Goal: Book appointment/travel/reservation

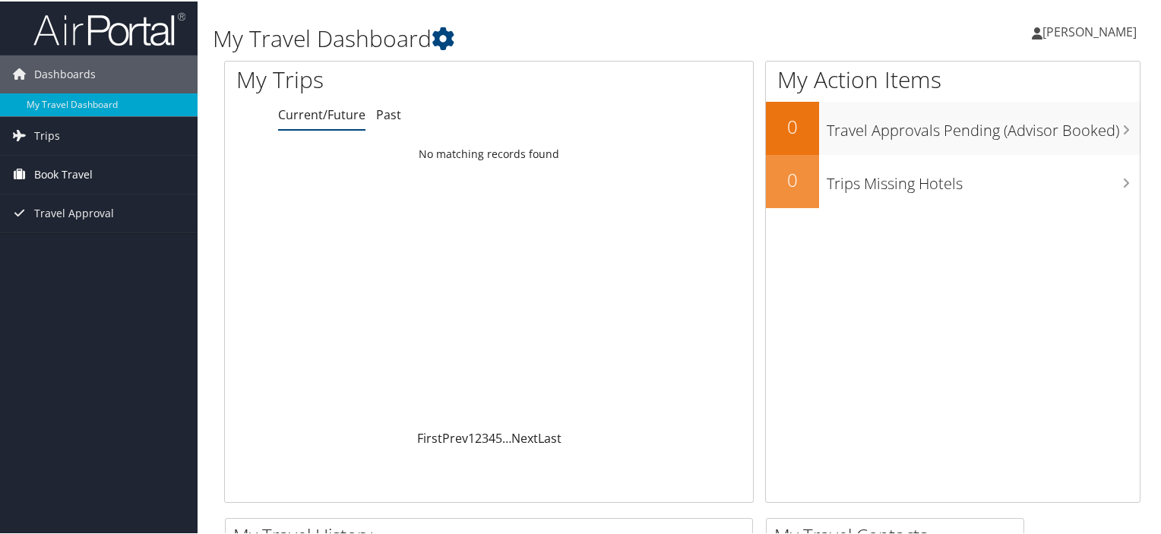
click at [112, 169] on link "Book Travel" at bounding box center [99, 173] width 198 height 38
click at [76, 169] on span "Book Travel" at bounding box center [63, 173] width 59 height 38
click at [50, 136] on span "Trips" at bounding box center [47, 134] width 26 height 38
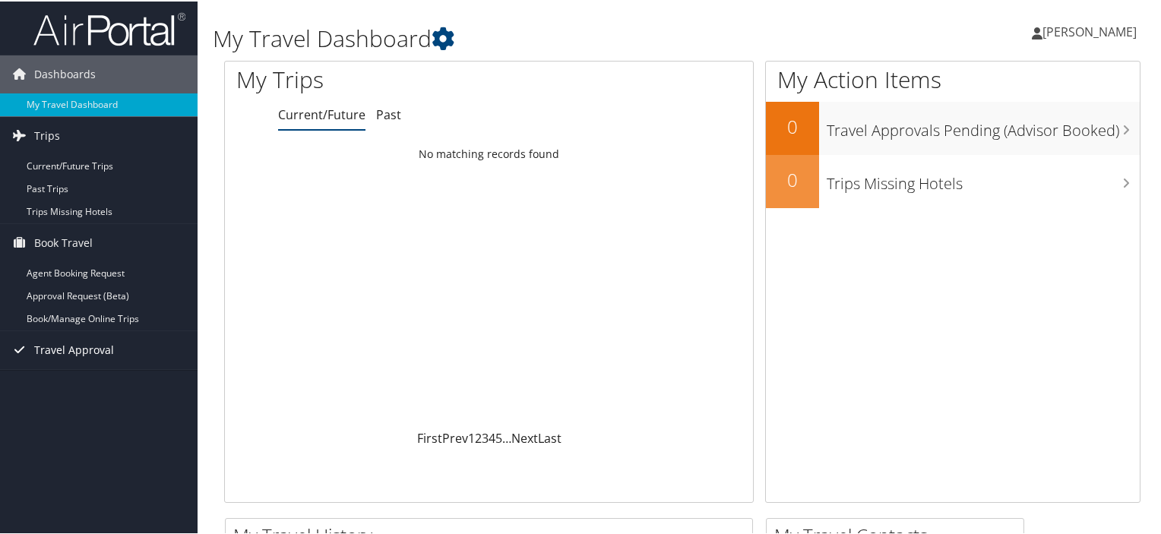
click at [61, 348] on span "Travel Approval" at bounding box center [74, 349] width 80 height 38
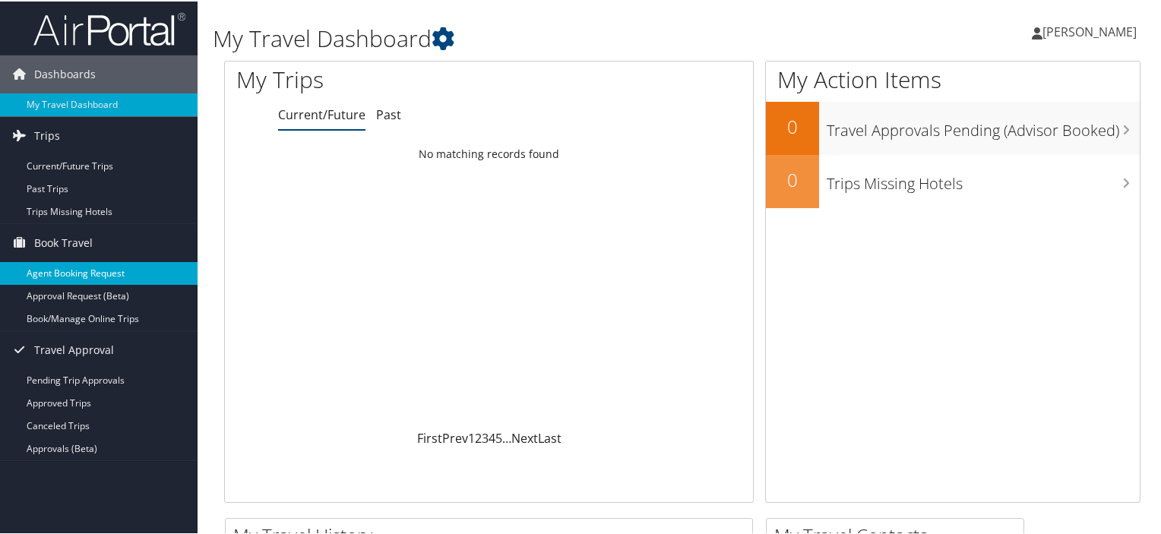
click at [56, 273] on link "Agent Booking Request" at bounding box center [99, 272] width 198 height 23
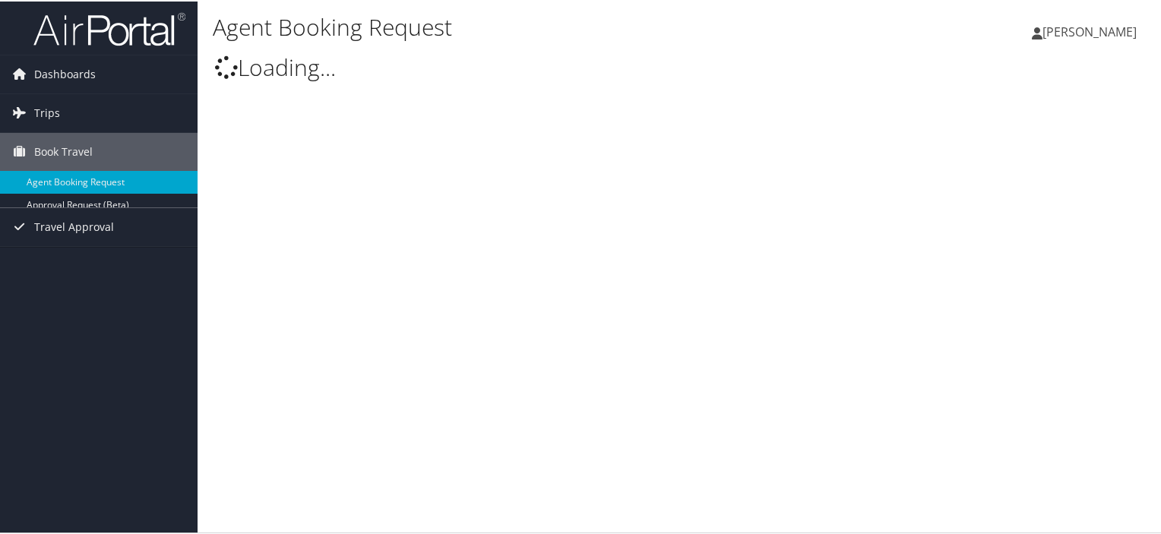
select select "university.travel@cbtravel.com"
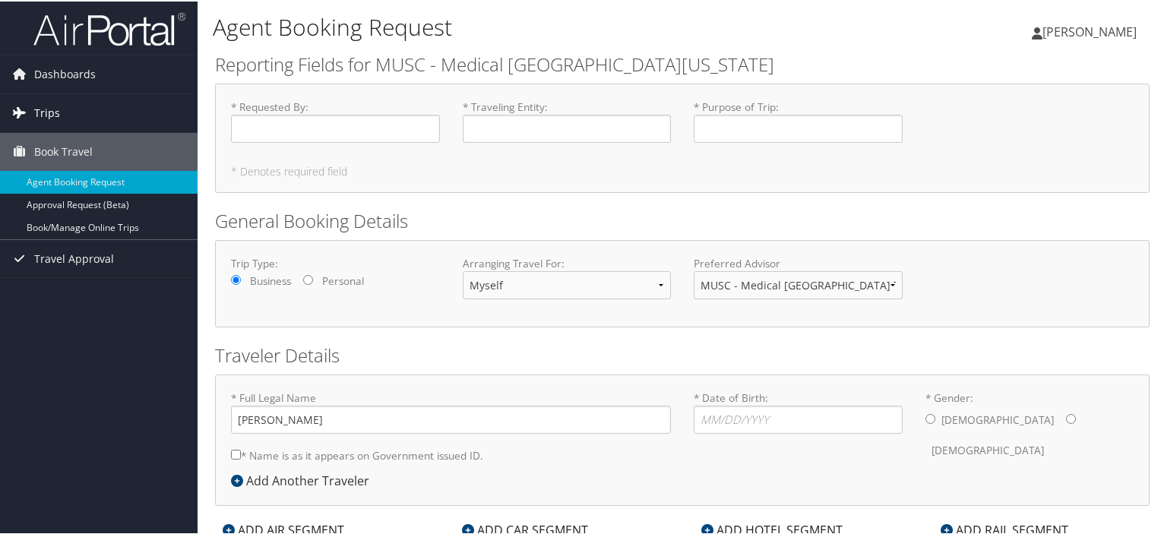
click at [71, 109] on link "Trips" at bounding box center [99, 112] width 198 height 38
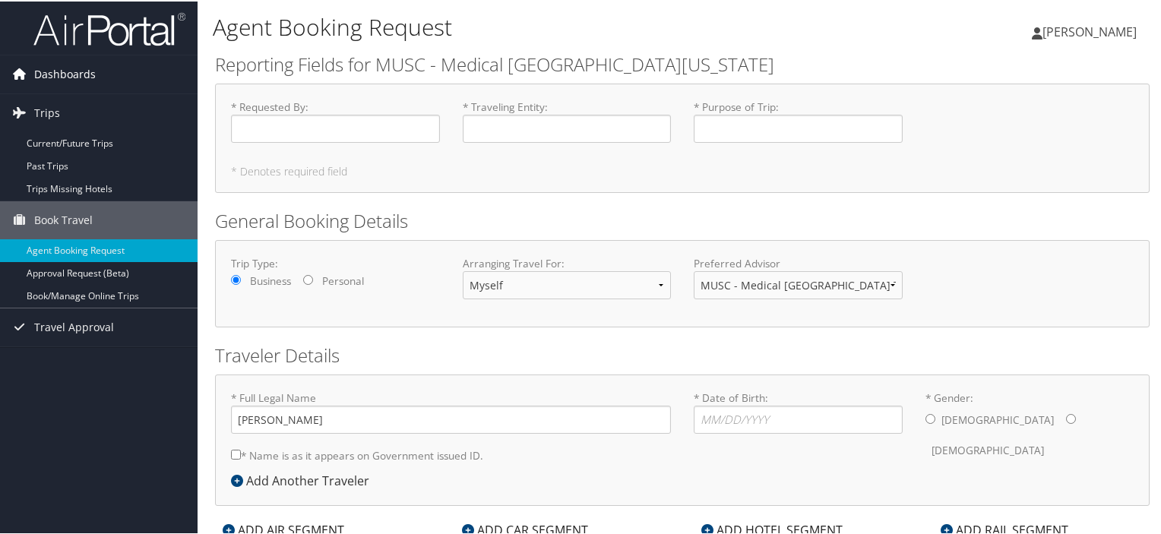
click at [59, 81] on span "Dashboards" at bounding box center [65, 73] width 62 height 38
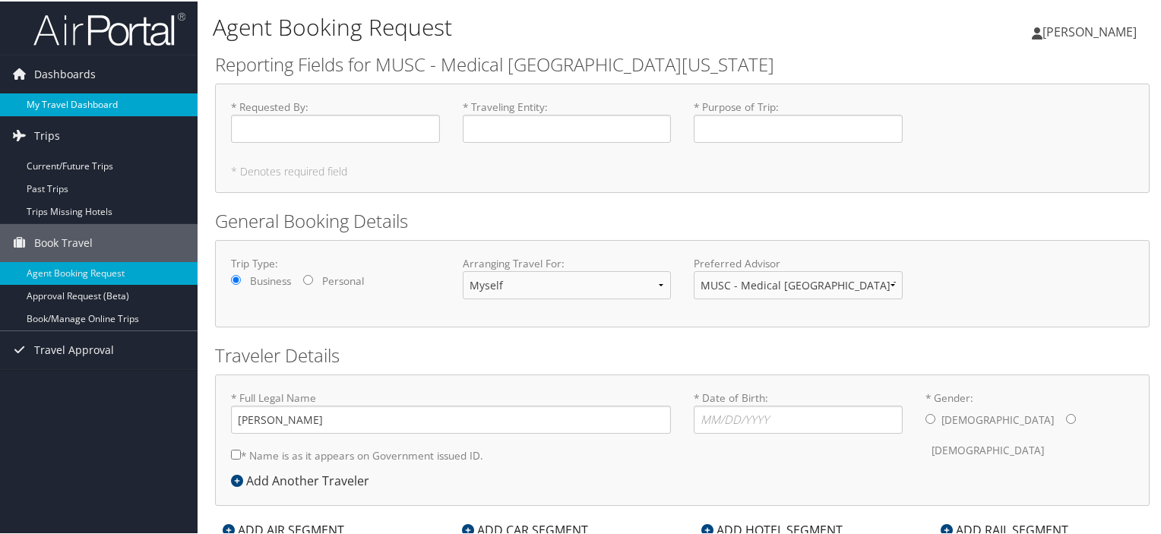
click at [65, 100] on link "My Travel Dashboard" at bounding box center [99, 103] width 198 height 23
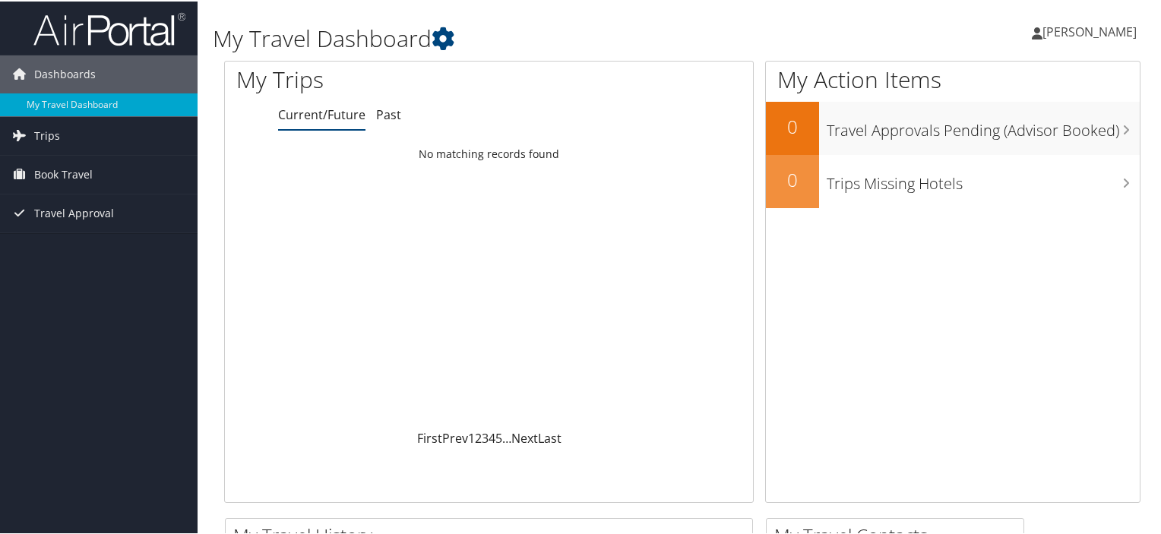
click at [49, 171] on span "Book Travel" at bounding box center [63, 173] width 59 height 38
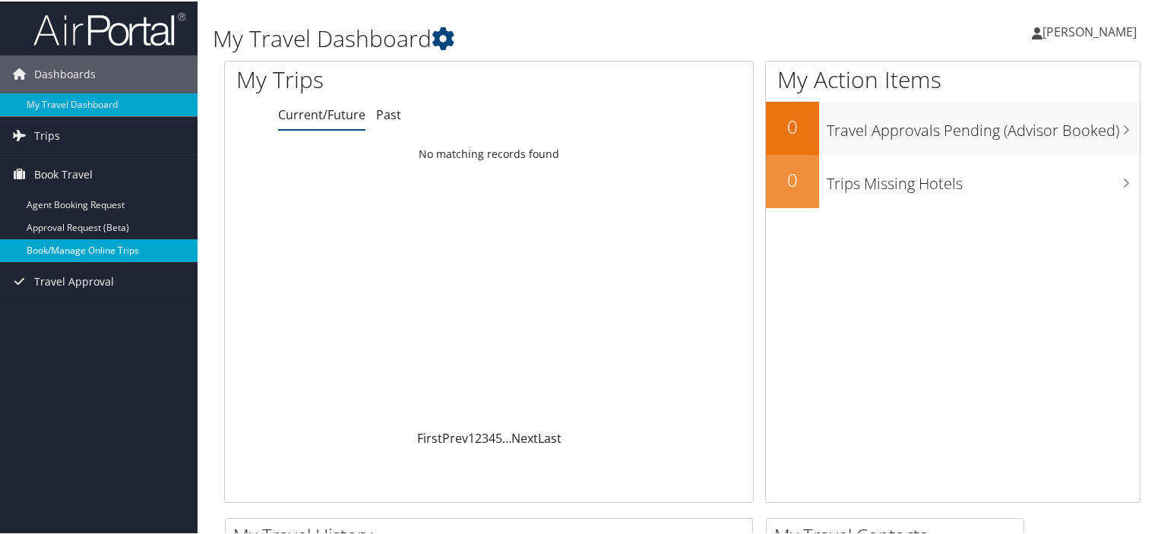
click at [52, 245] on link "Book/Manage Online Trips" at bounding box center [99, 249] width 198 height 23
click at [59, 131] on link "Trips" at bounding box center [99, 134] width 198 height 38
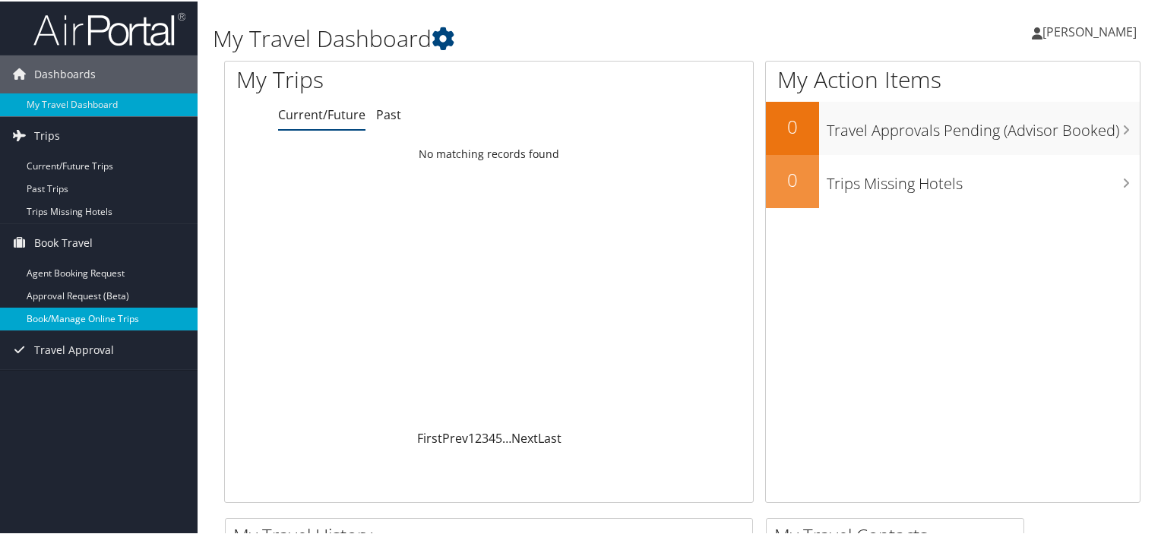
click at [60, 322] on link "Book/Manage Online Trips" at bounding box center [99, 317] width 198 height 23
